Goal: Register for event/course

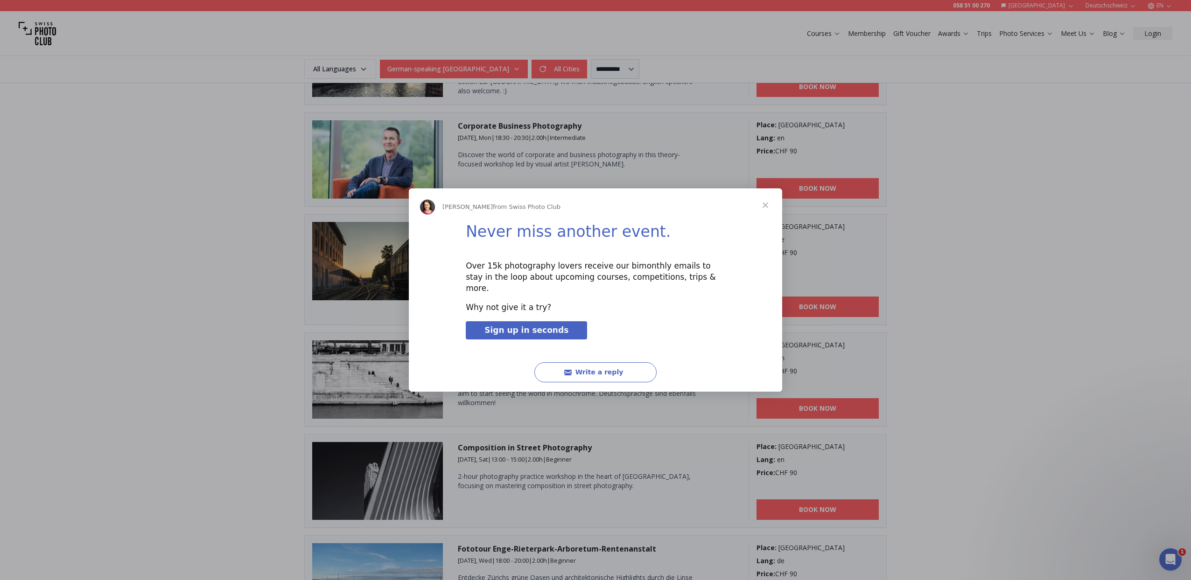
click at [764, 212] on span "Close" at bounding box center [765, 206] width 34 height 34
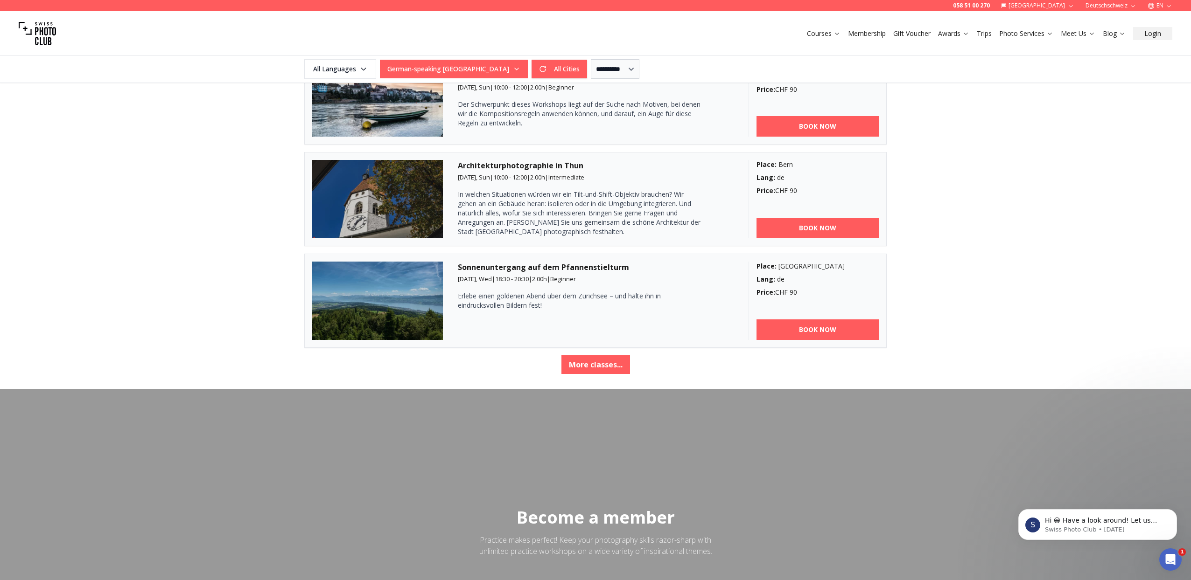
scroll to position [1556, 0]
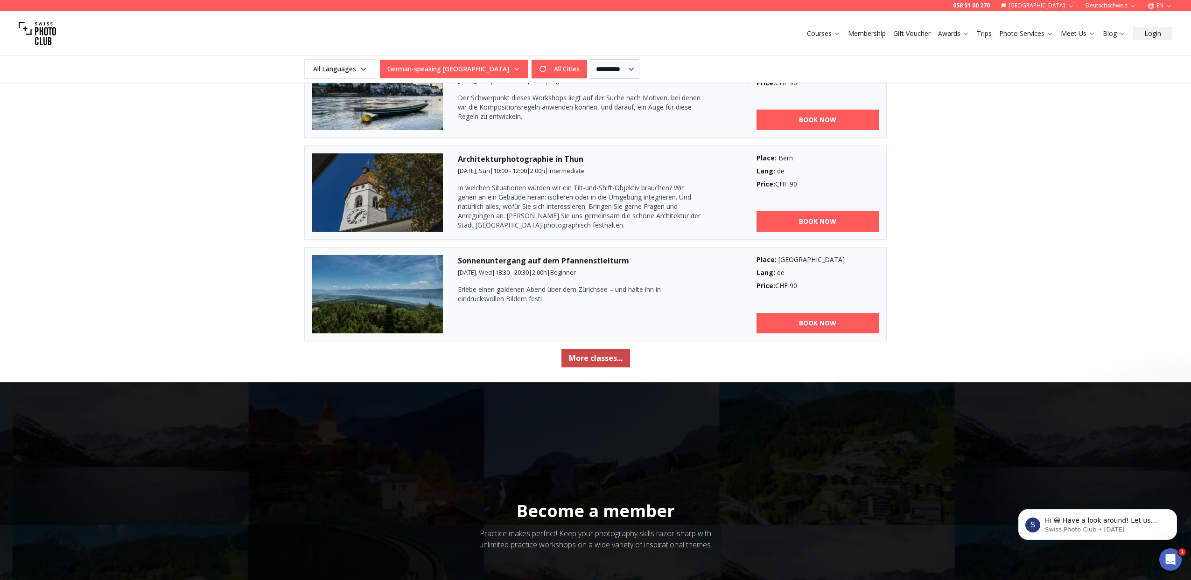
click at [605, 354] on button "More classes..." at bounding box center [595, 358] width 69 height 19
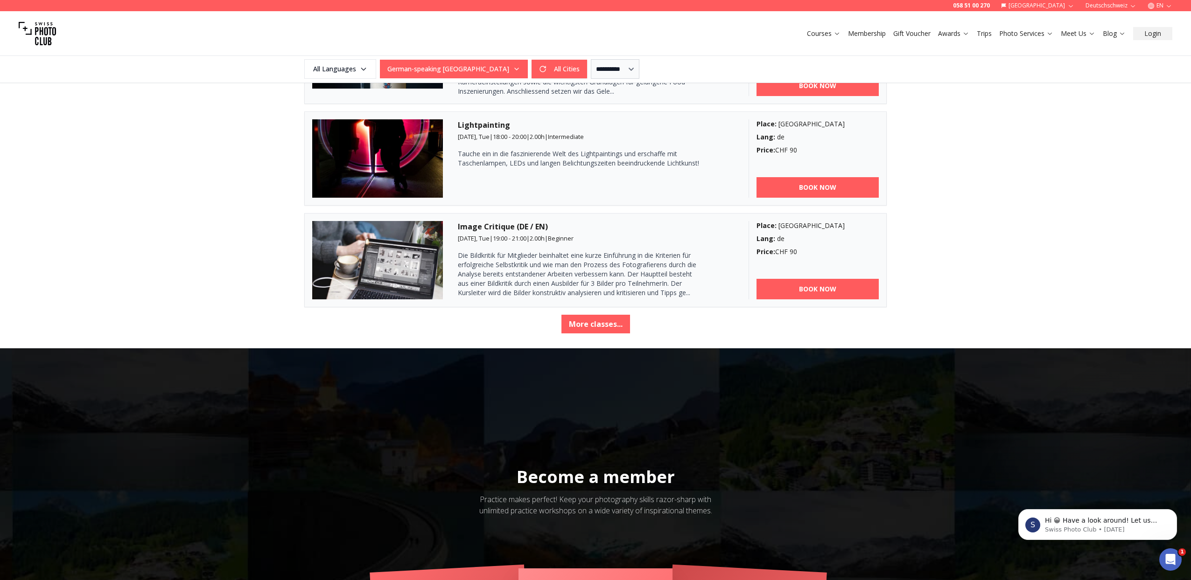
scroll to position [3129, 0]
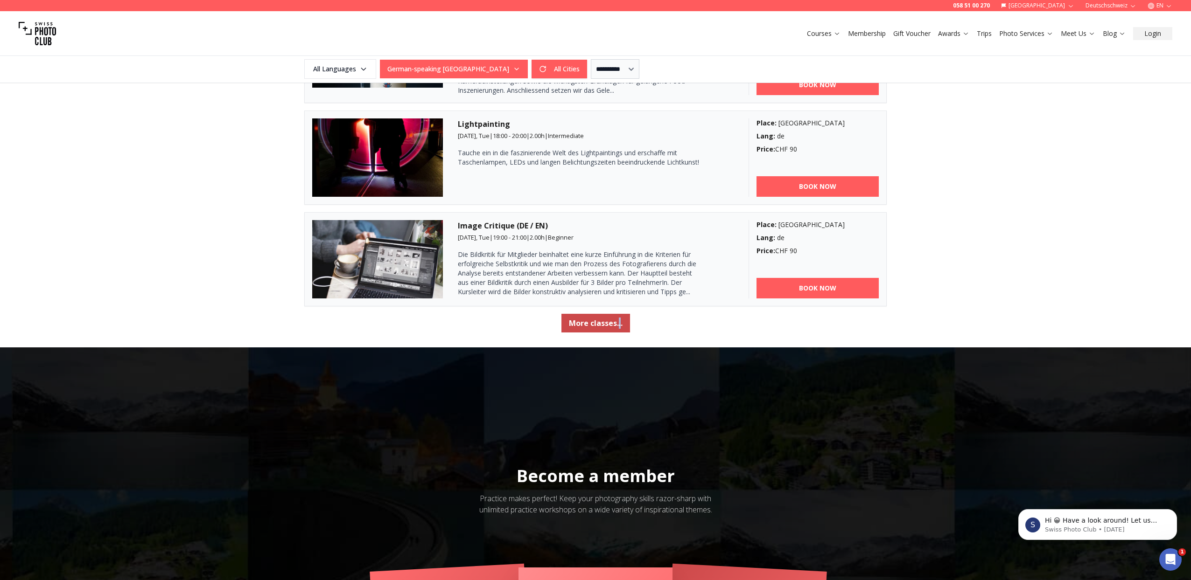
click at [599, 323] on button "More classes..." at bounding box center [595, 323] width 69 height 19
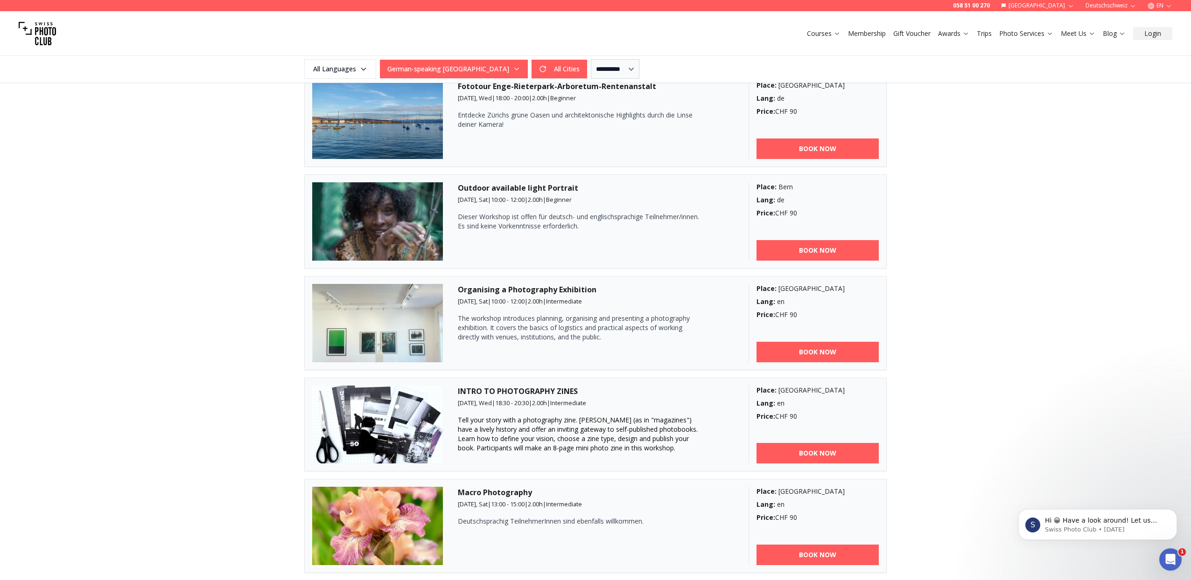
scroll to position [918, 0]
click at [833, 355] on b "BOOK NOW" at bounding box center [817, 351] width 37 height 9
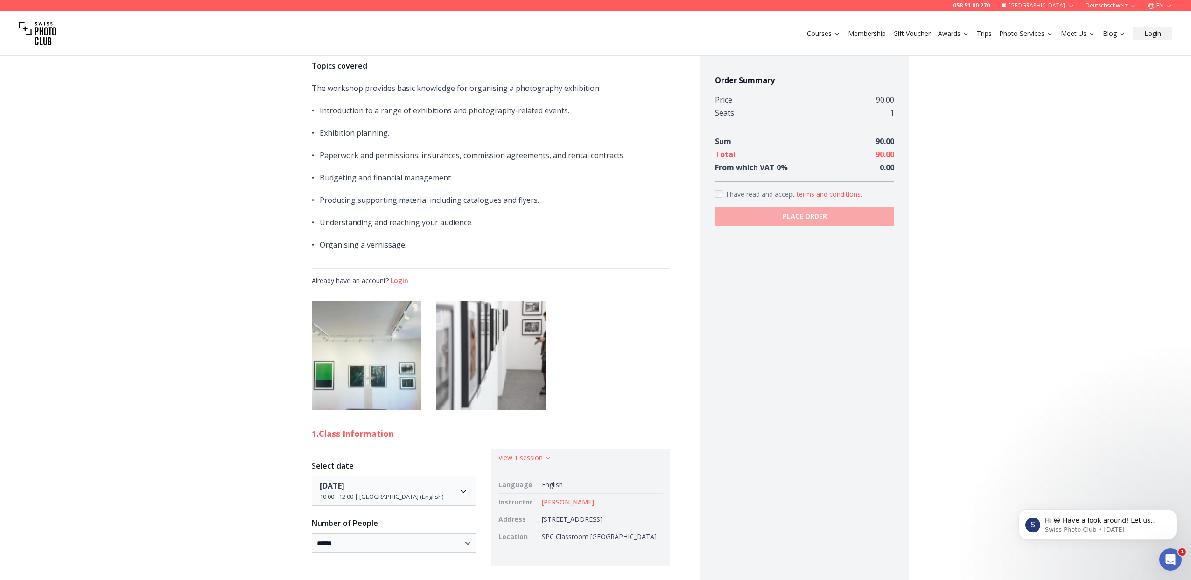
scroll to position [603, 0]
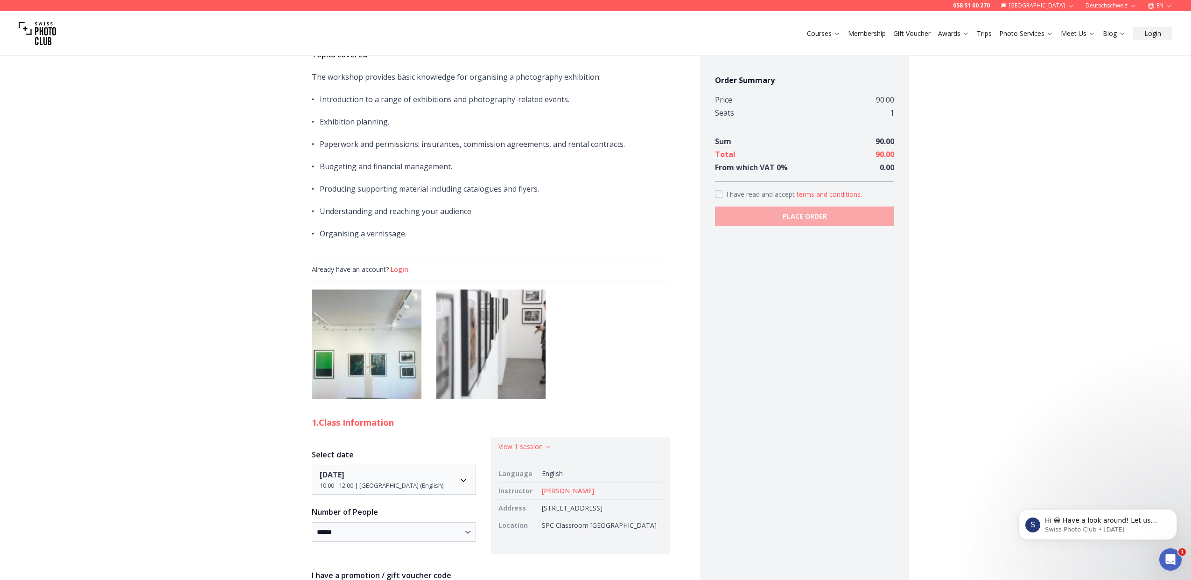
drag, startPoint x: 538, startPoint y: 438, endPoint x: 584, endPoint y: 447, distance: 46.8
click at [584, 500] on td "[STREET_ADDRESS]" at bounding box center [600, 508] width 125 height 17
copy td "[STREET_ADDRESS]"
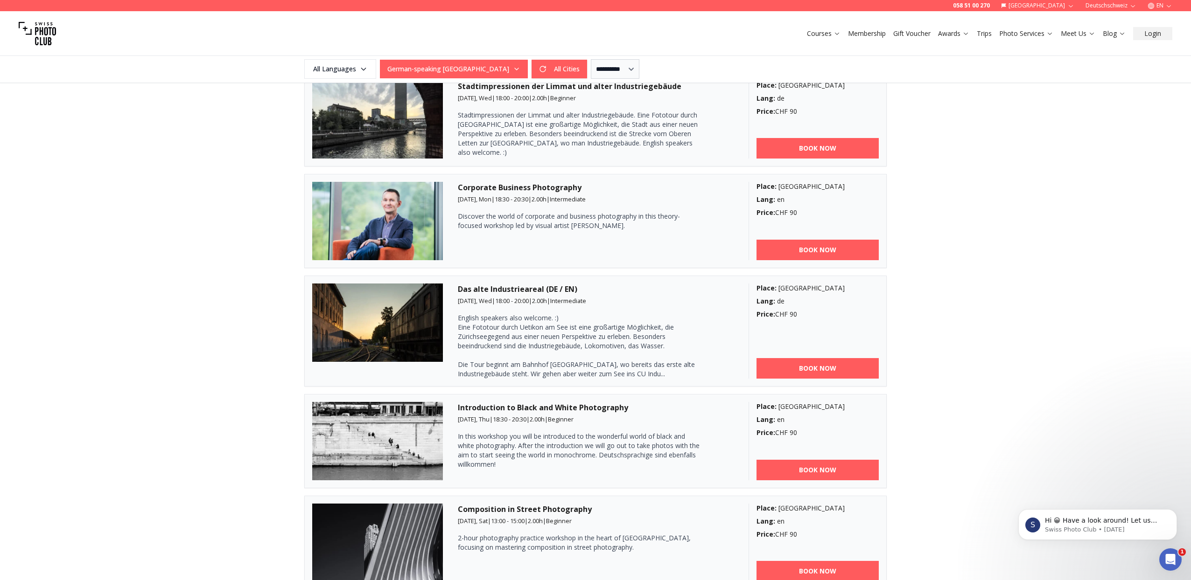
scroll to position [407, 0]
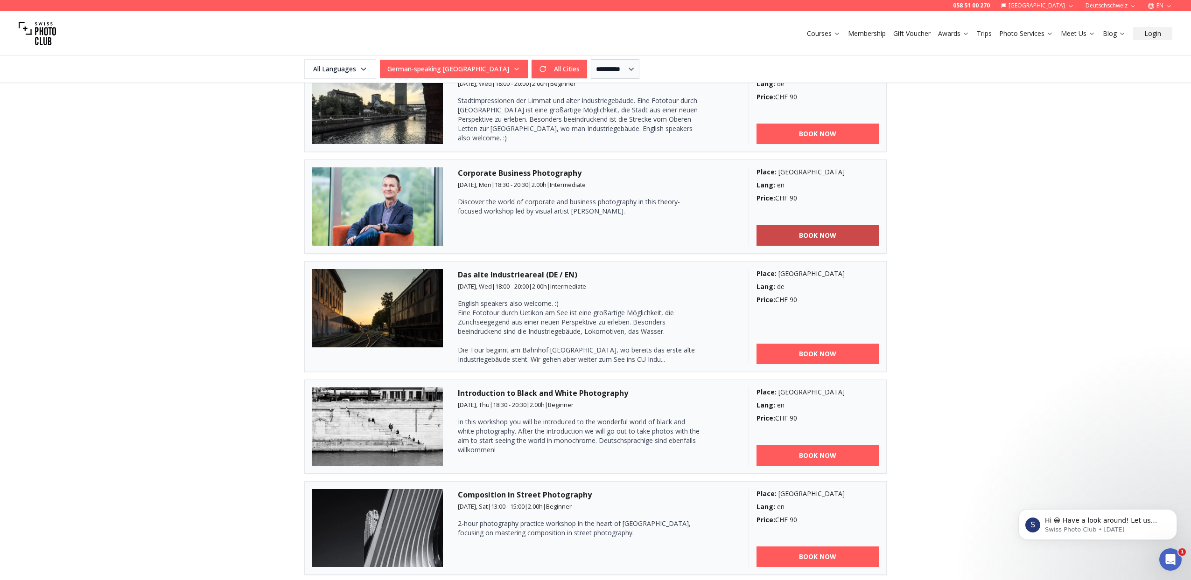
click at [801, 239] on b "BOOK NOW" at bounding box center [817, 235] width 37 height 9
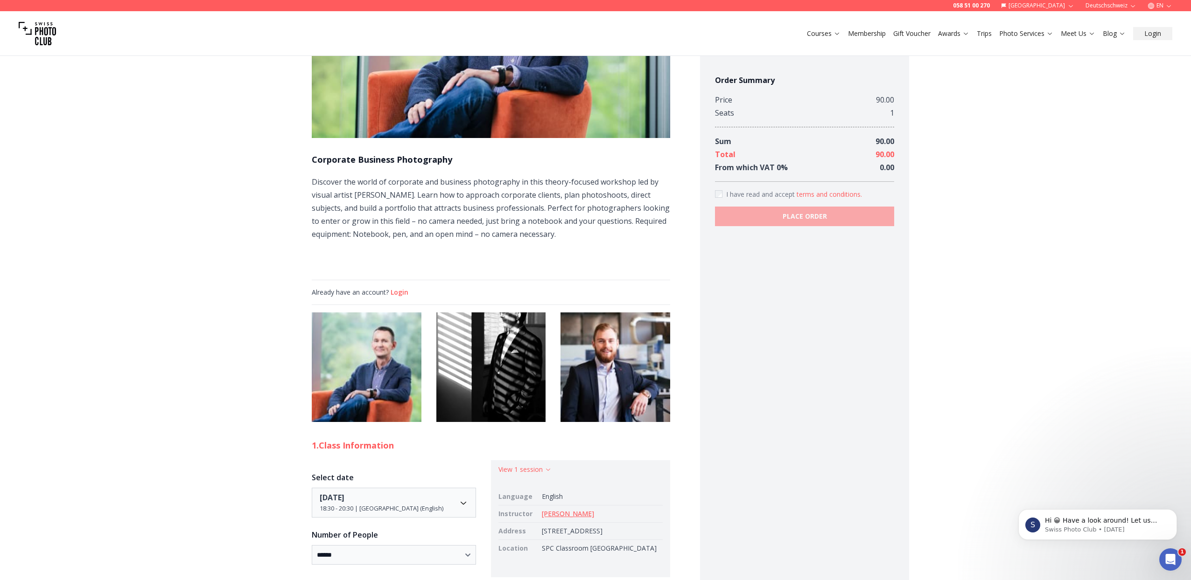
scroll to position [189, 0]
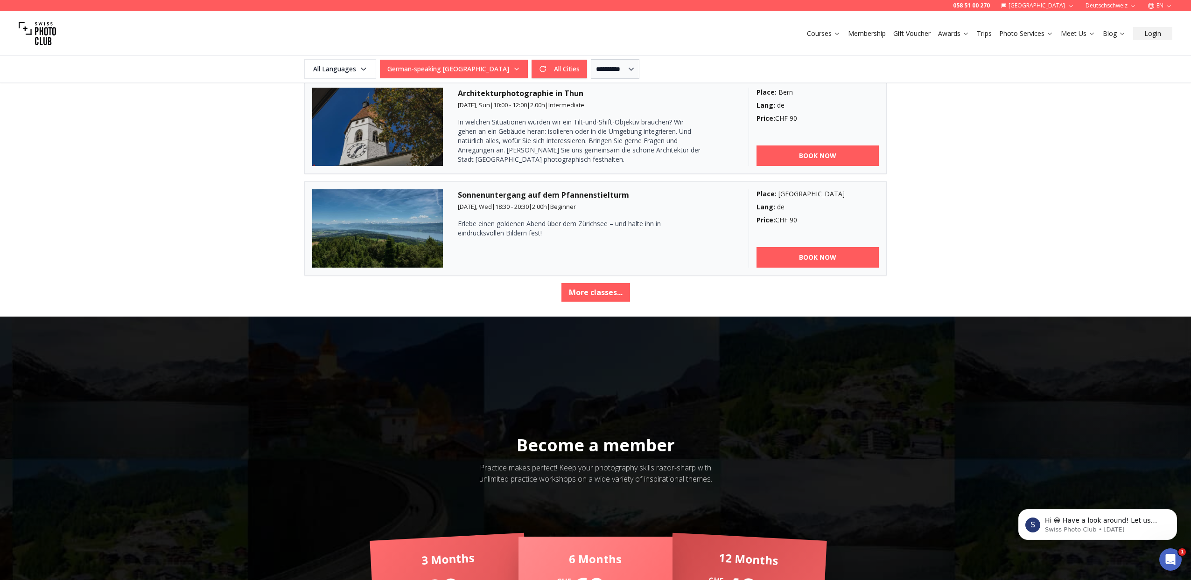
scroll to position [1622, 0]
click at [586, 296] on button "More classes..." at bounding box center [595, 292] width 69 height 19
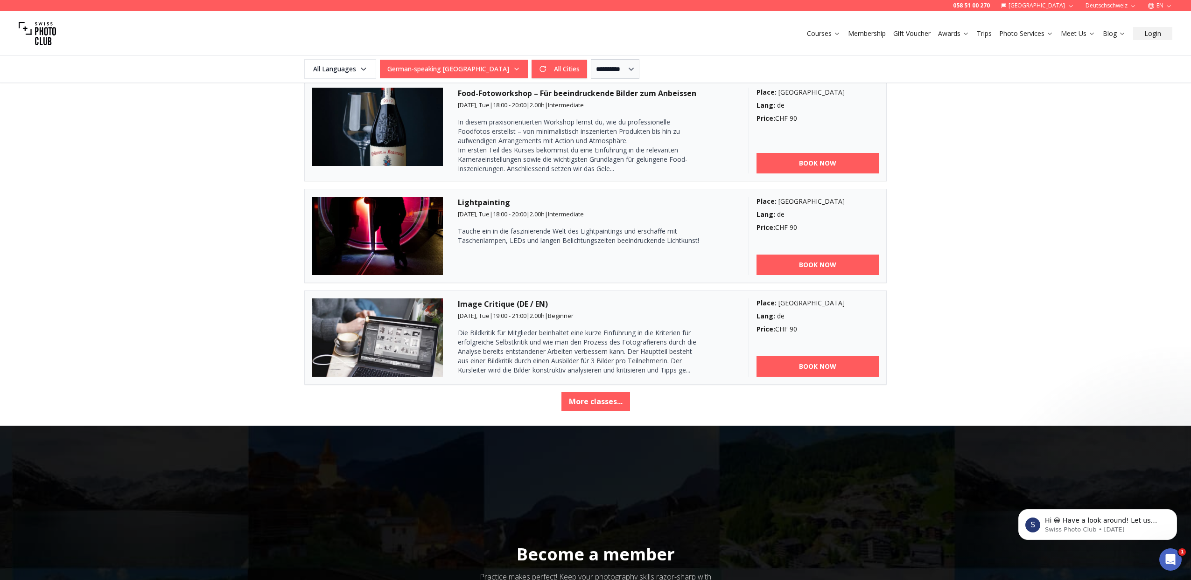
scroll to position [3051, 0]
click at [593, 402] on button "More classes..." at bounding box center [595, 401] width 69 height 19
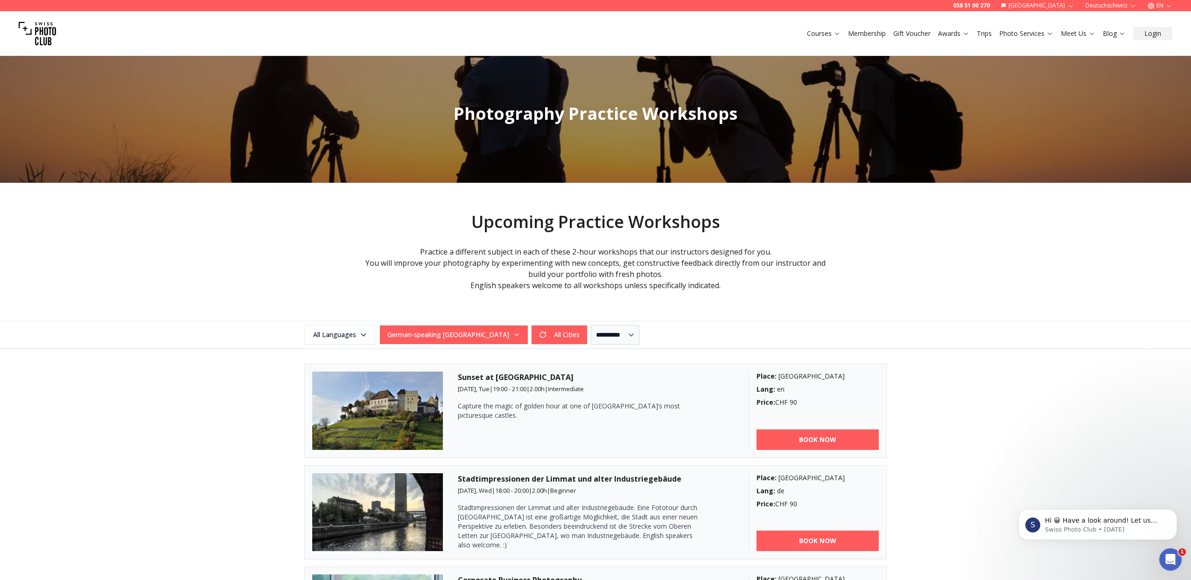
scroll to position [0, 0]
